Goal: Find specific page/section: Find specific page/section

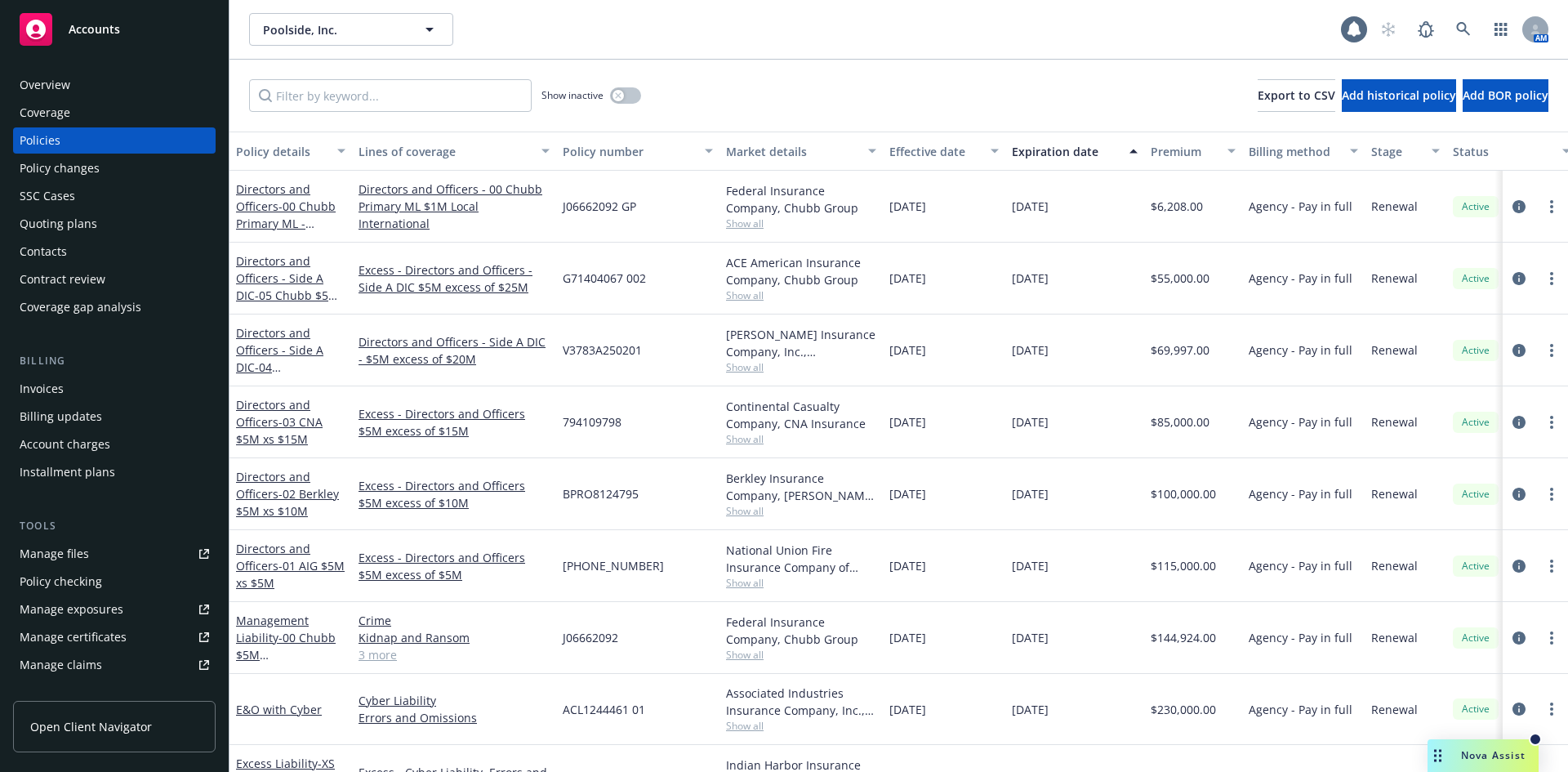
click at [1474, 763] on div "Nova Assist" at bounding box center [1483, 755] width 111 height 32
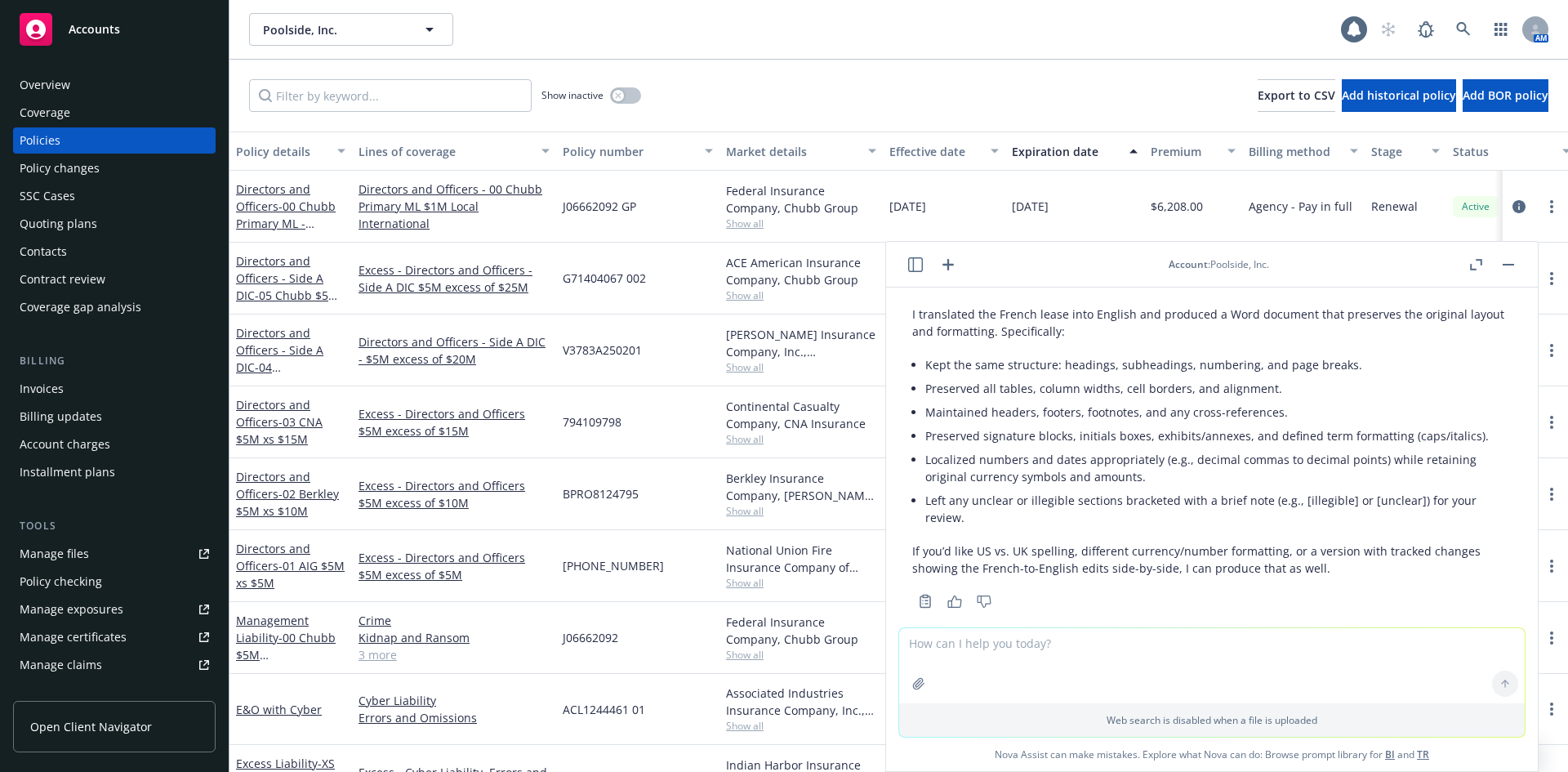
scroll to position [140, 0]
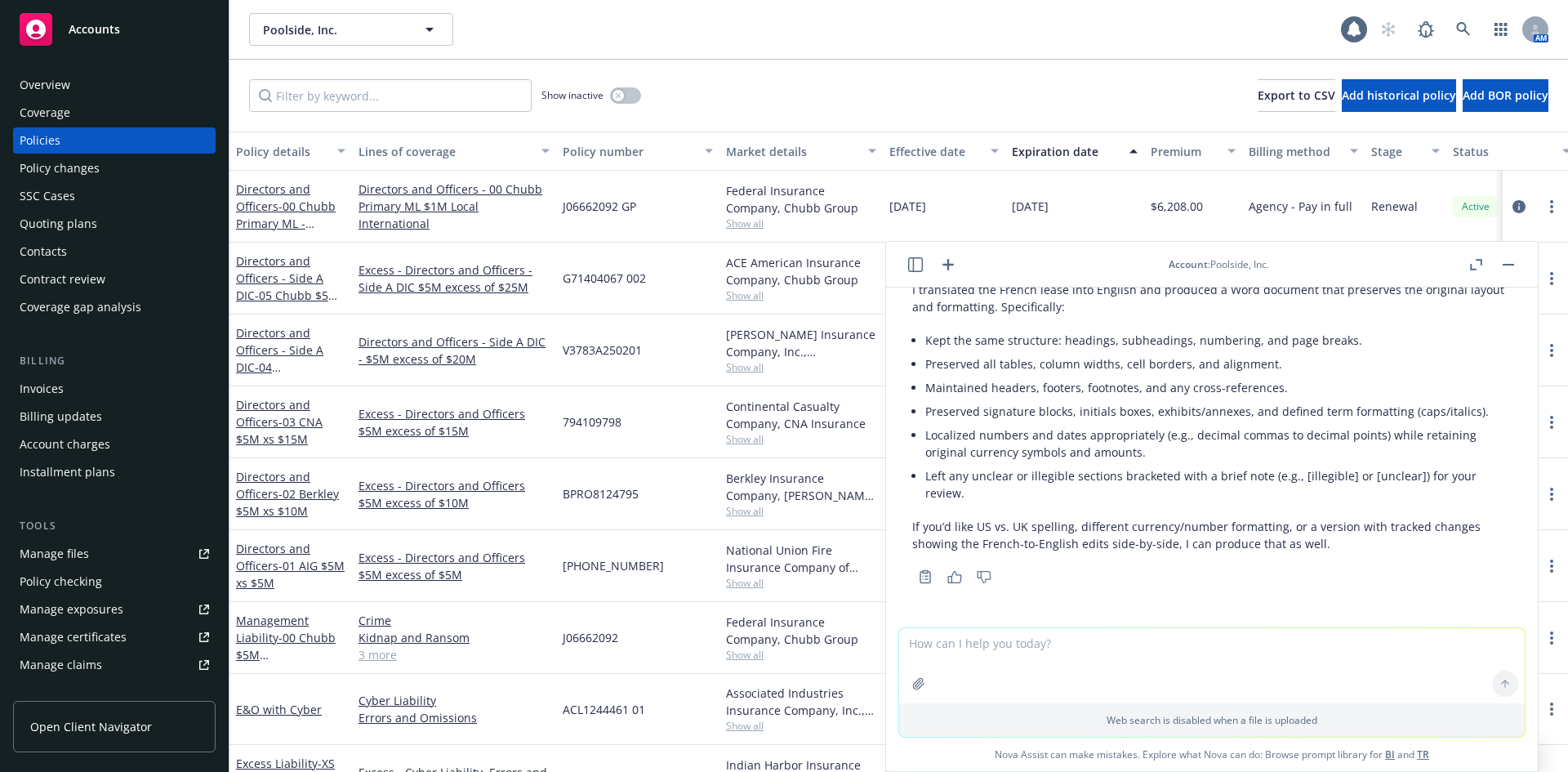
click at [912, 266] on icon "button" at bounding box center [916, 265] width 15 height 15
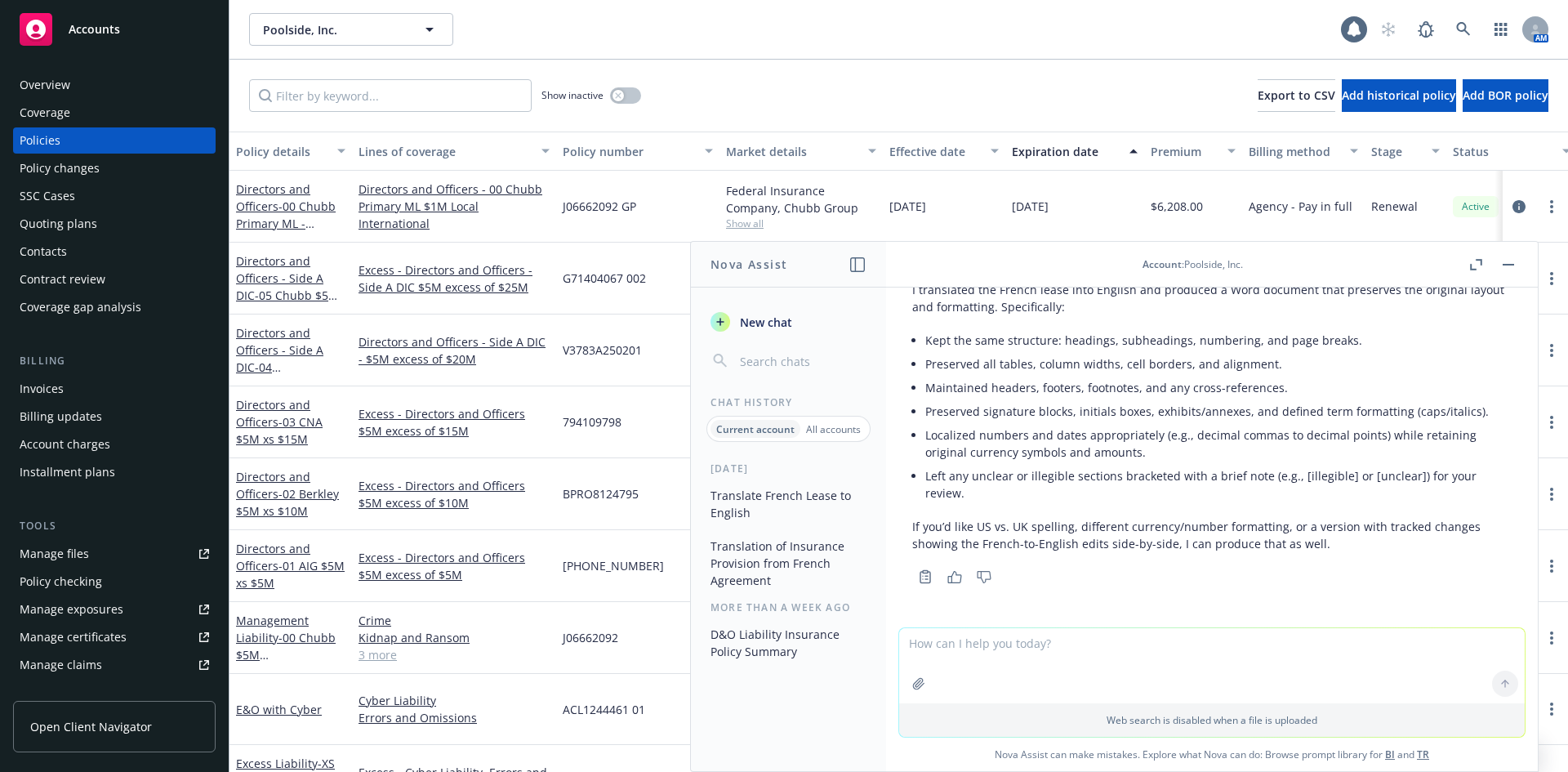
click at [1511, 269] on button "button" at bounding box center [1508, 265] width 20 height 20
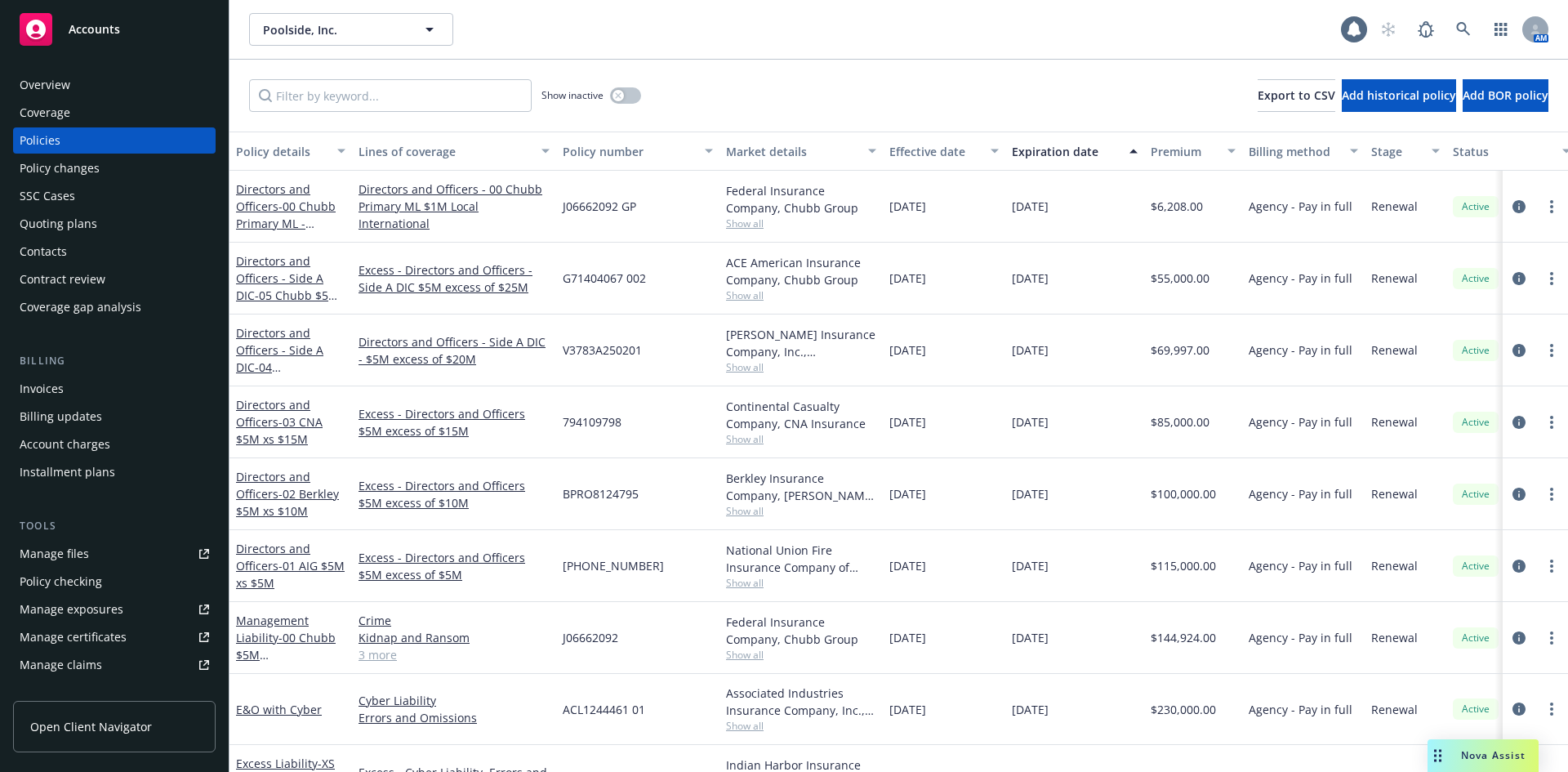
click at [769, 109] on div "Show inactive Export to CSV Add historical policy Add BOR policy" at bounding box center [898, 95] width 1338 height 72
click at [355, 105] on input "Filter by keyword..." at bounding box center [390, 95] width 283 height 32
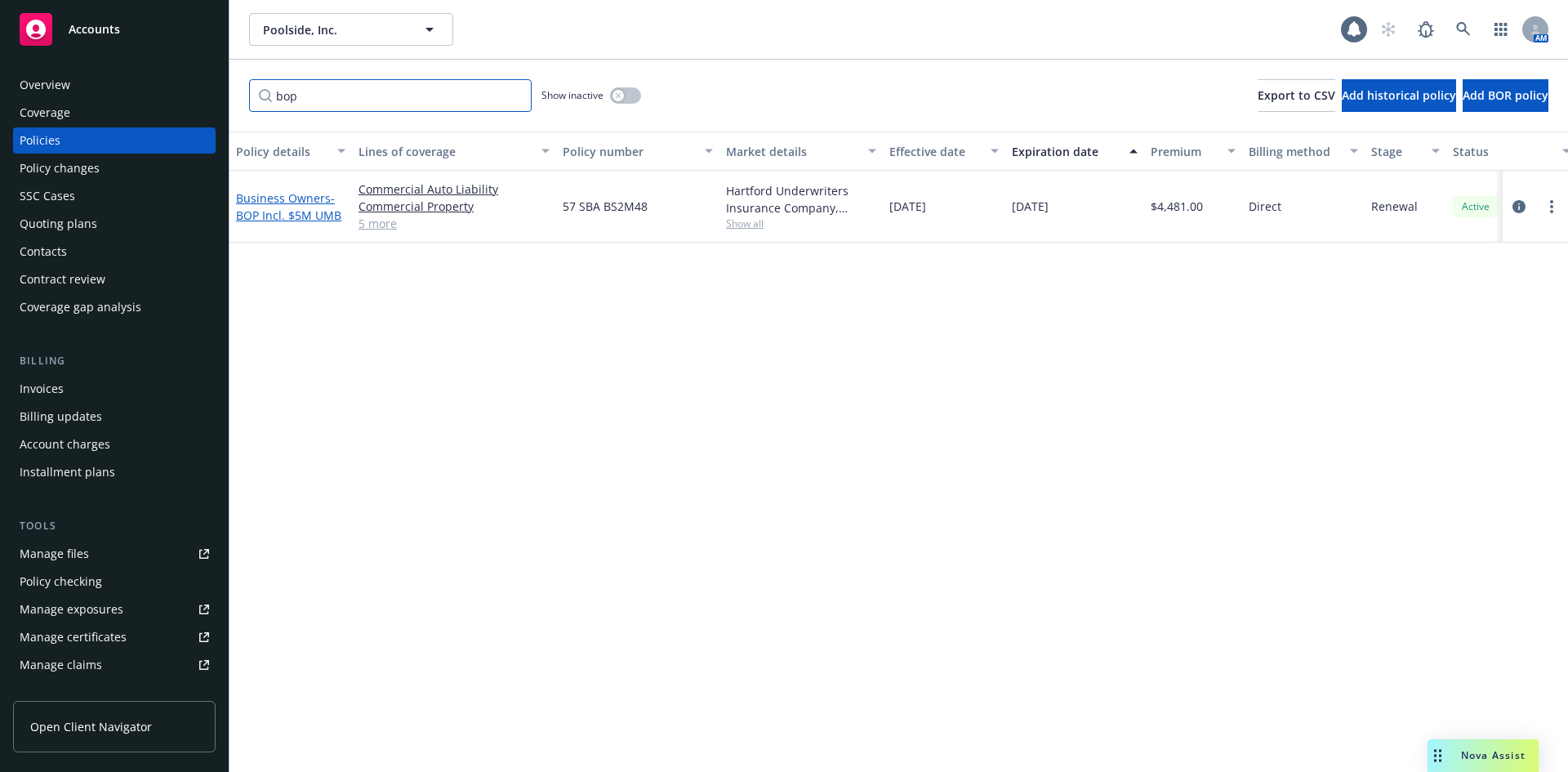
type input "bop"
click at [317, 205] on link "Business Owners - BOP Incl. $5M UMB" at bounding box center [288, 206] width 105 height 32
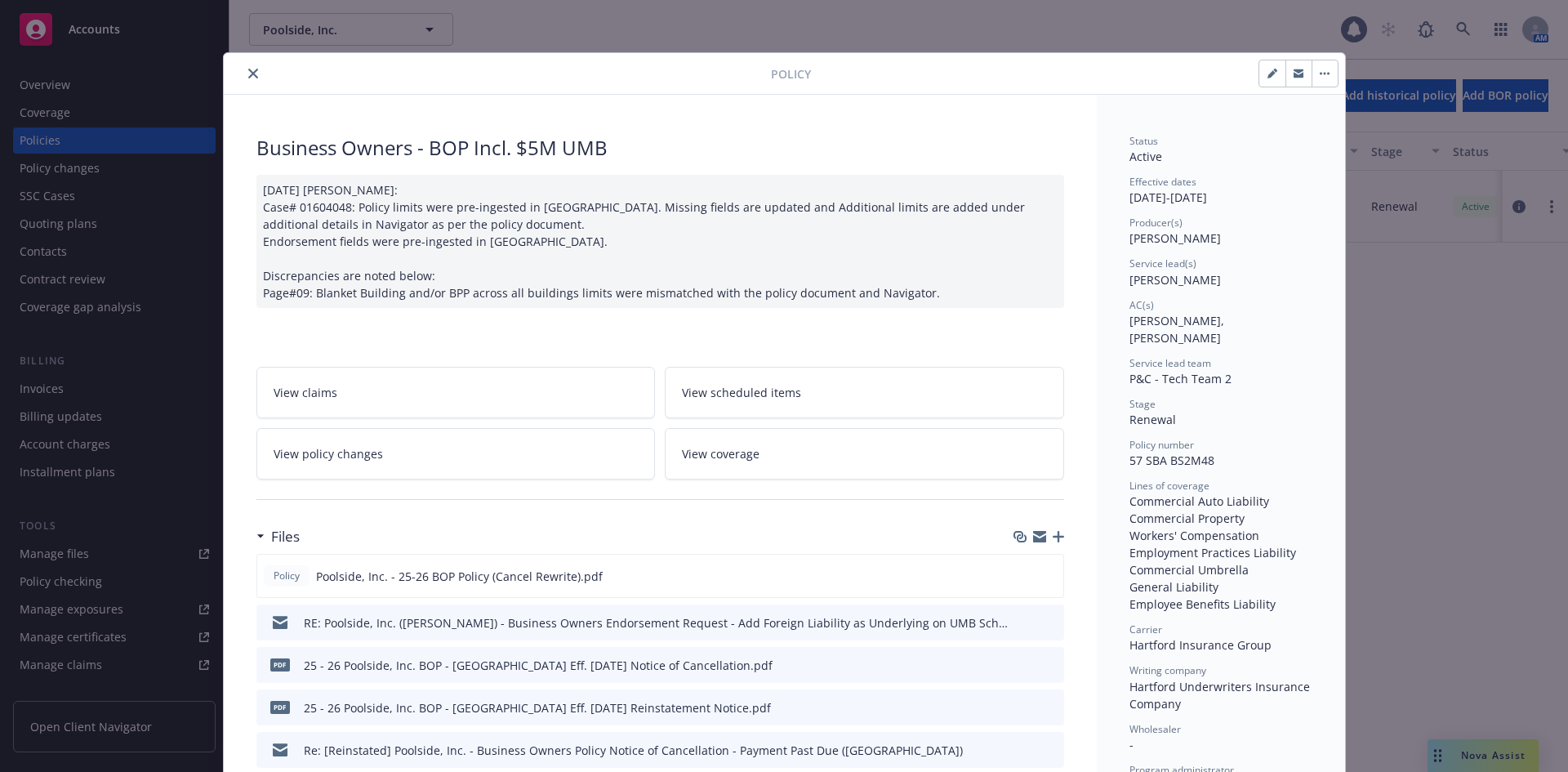
scroll to position [82, 0]
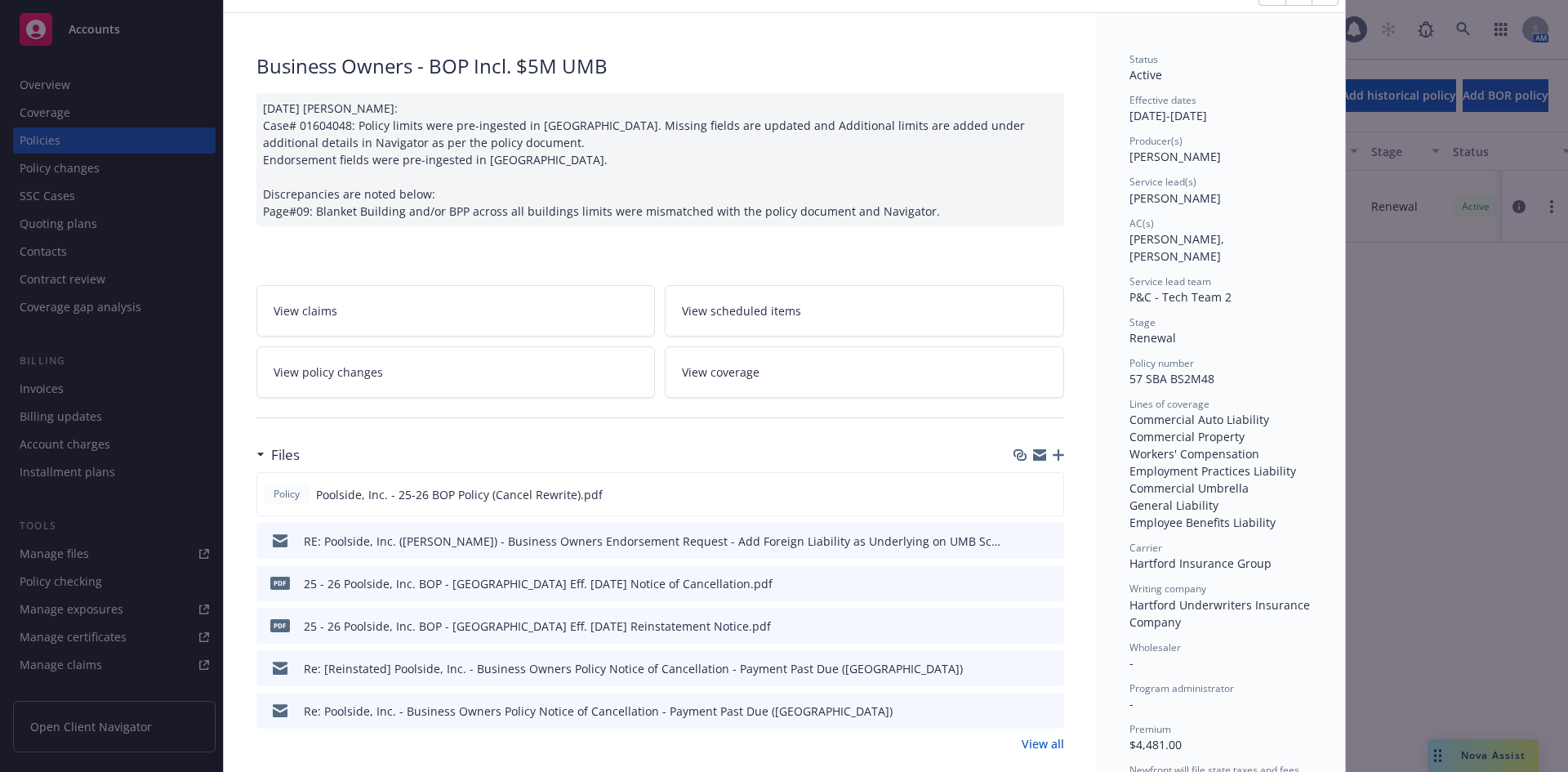
click at [1043, 541] on icon "preview file" at bounding box center [1048, 540] width 15 height 12
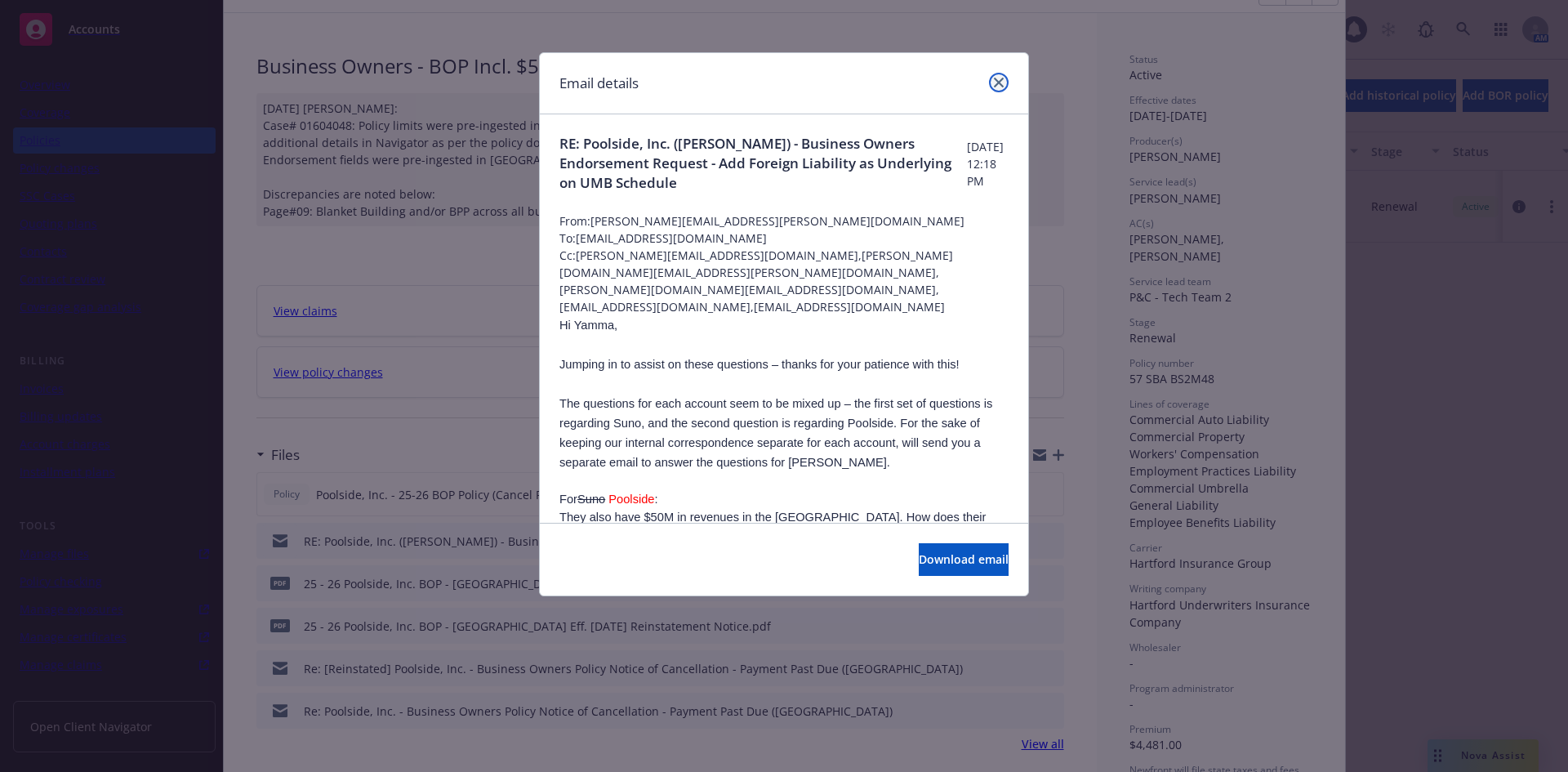
click at [995, 85] on icon "close" at bounding box center [999, 83] width 10 height 10
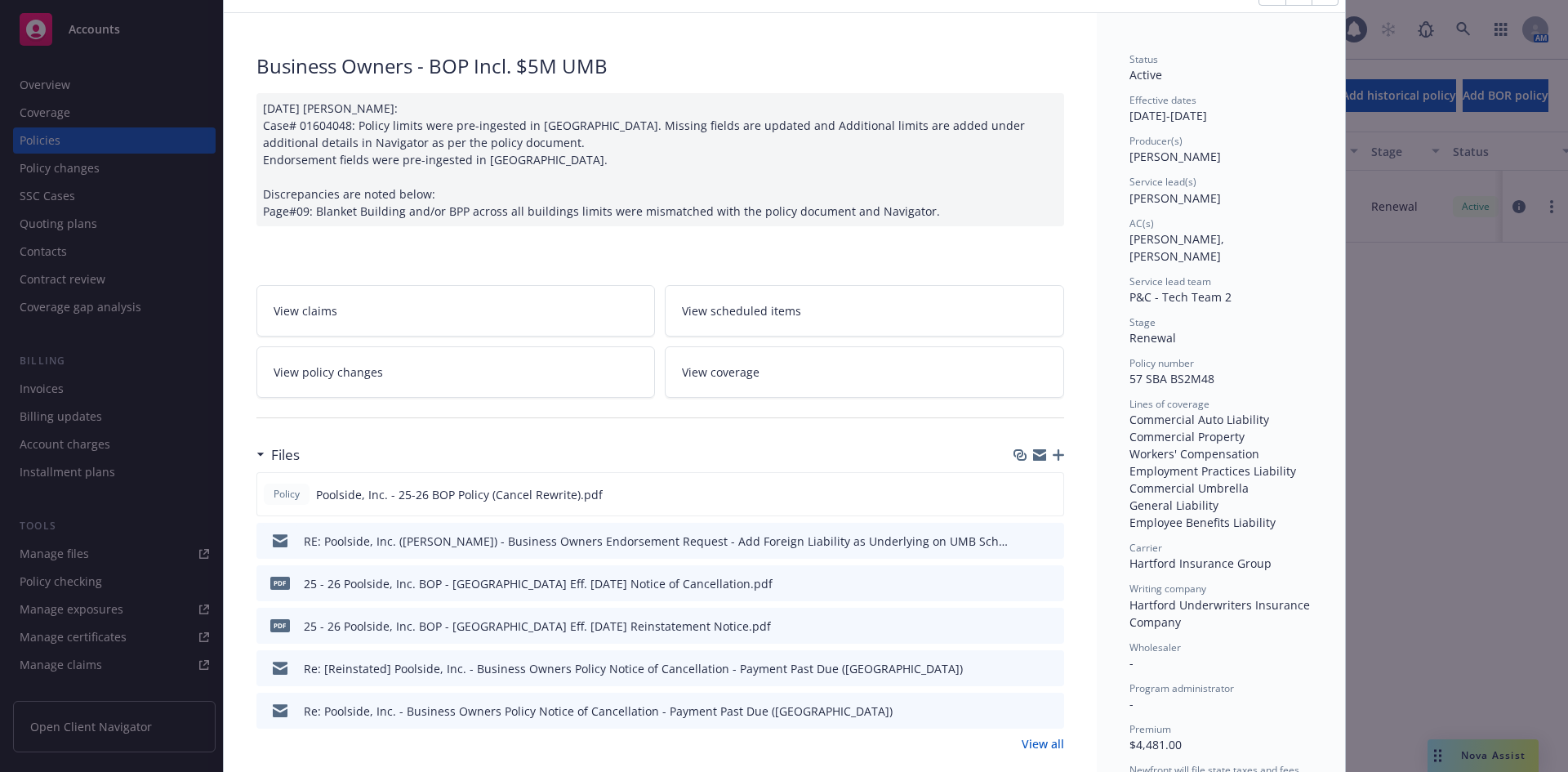
scroll to position [0, 0]
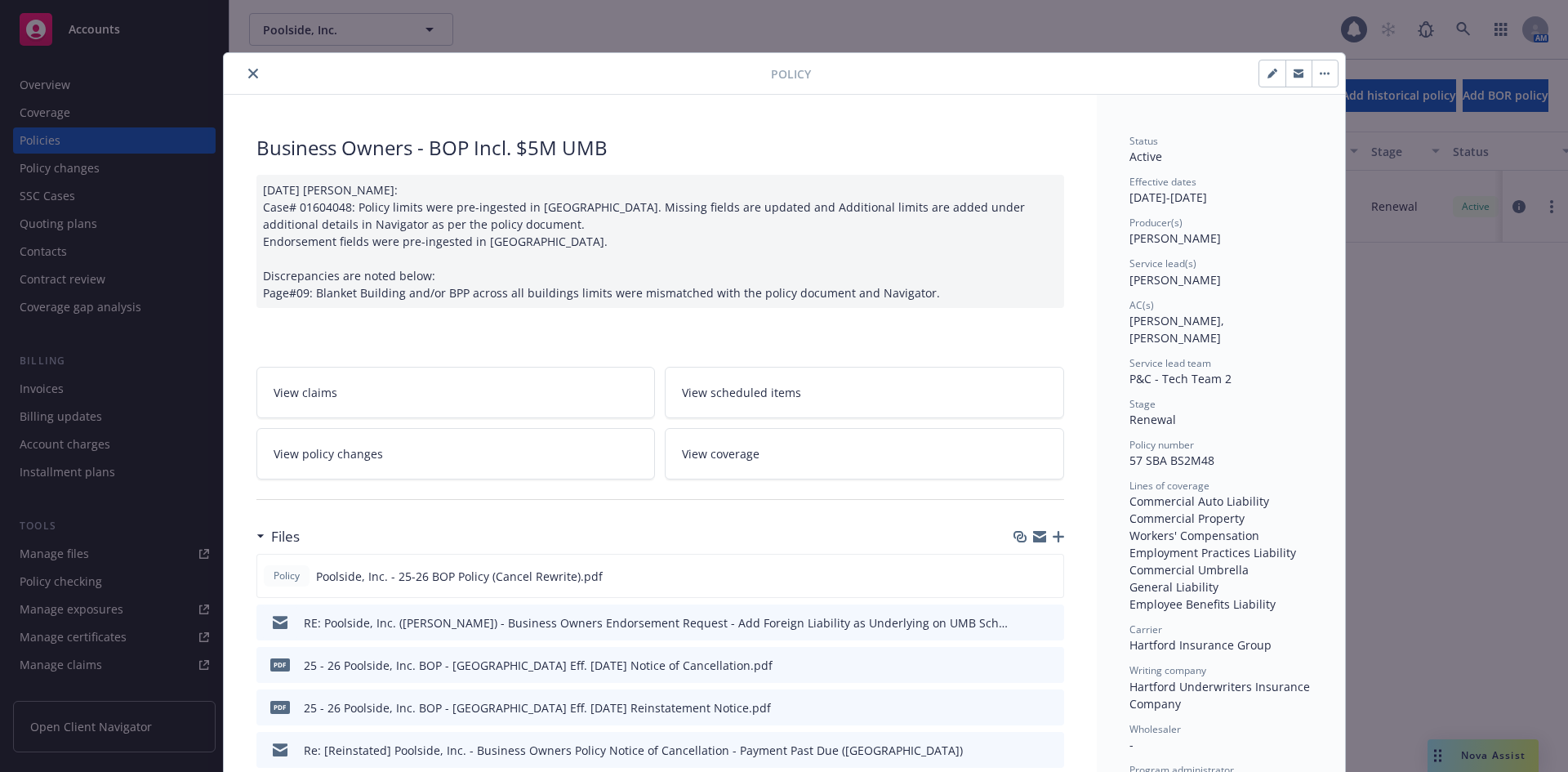
click at [248, 79] on button "close" at bounding box center [254, 74] width 20 height 20
